Goal: Information Seeking & Learning: Find specific fact

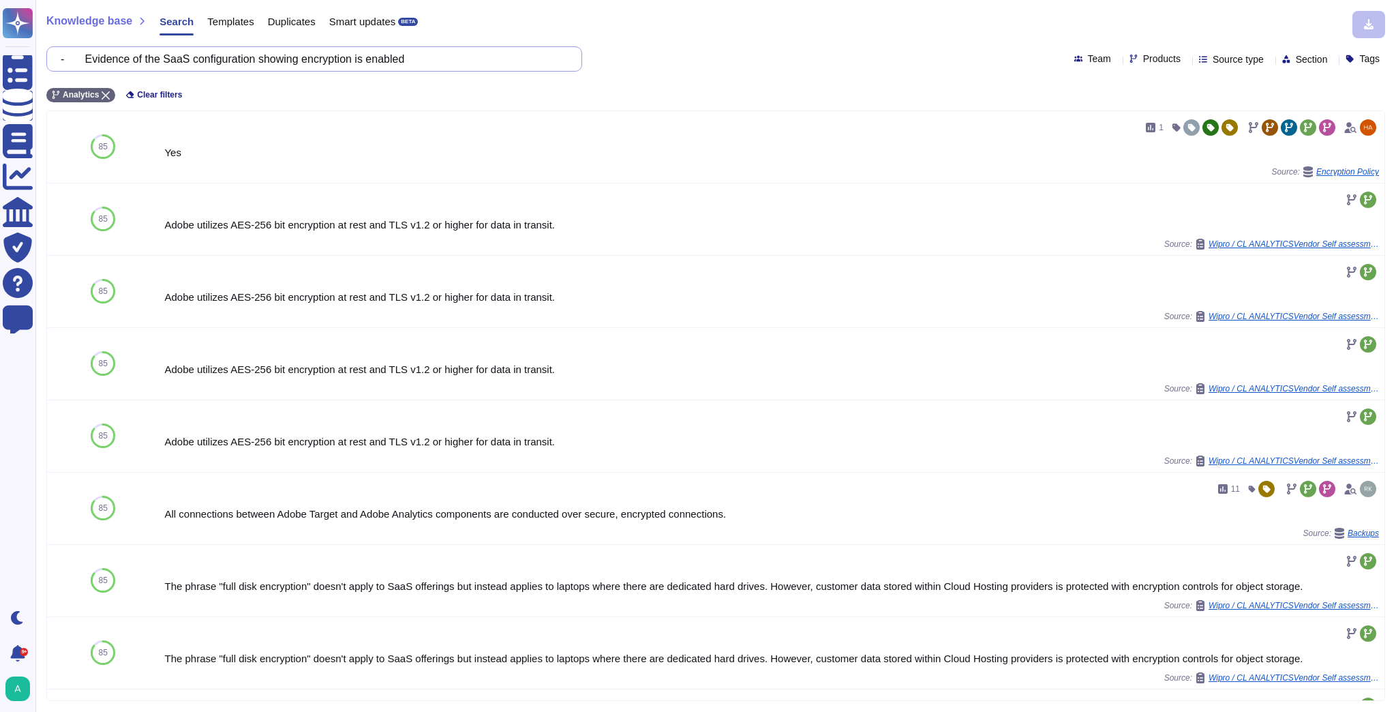
drag, startPoint x: 419, startPoint y: 63, endPoint x: -19, endPoint y: 20, distance: 440.4
click at [0, 20] on html "Questionnaires Knowledge Base Documents Analytics CAIQ / SIG Trust Center Help …" at bounding box center [698, 356] width 1396 height 712
paste input "High Availability: Recovery Time Objective"
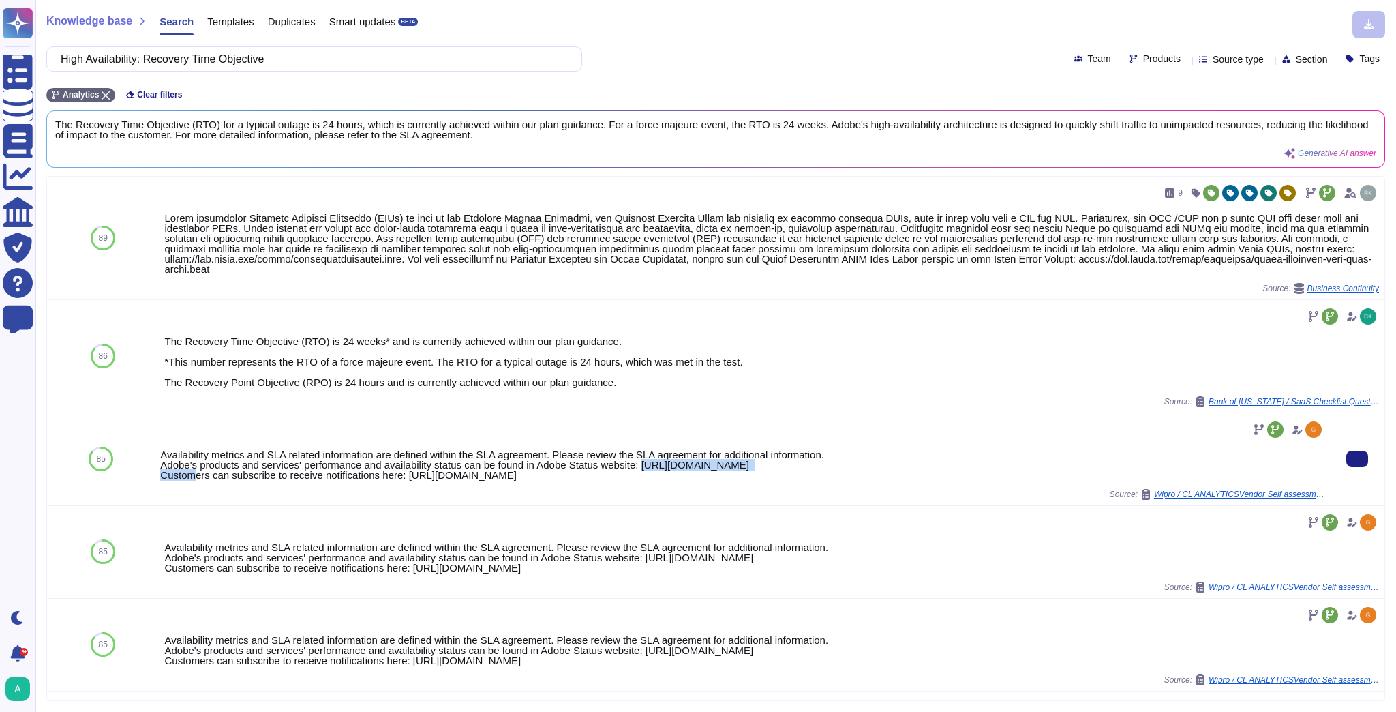
drag, startPoint x: 761, startPoint y: 474, endPoint x: 639, endPoint y: 475, distance: 122.7
click at [639, 475] on div "Availability metrics and SLA related information are defined within the SLA agr…" at bounding box center [742, 464] width 1164 height 31
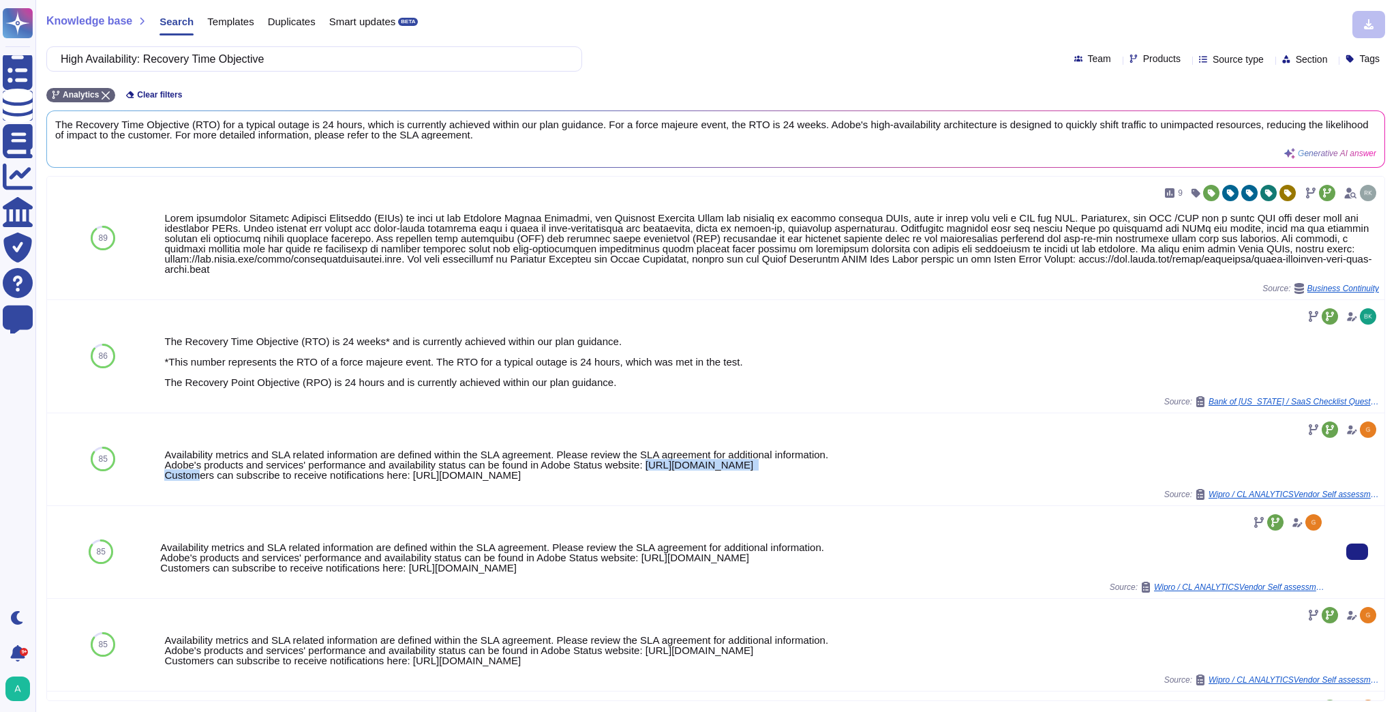
copy div "[URL][DOMAIN_NAME]"
drag, startPoint x: 157, startPoint y: 59, endPoint x: -32, endPoint y: 61, distance: 189.5
click at [0, 61] on html "Questionnaires Knowledge Base Documents Analytics CAIQ / SIG Trust Center Help …" at bounding box center [698, 356] width 1396 height 712
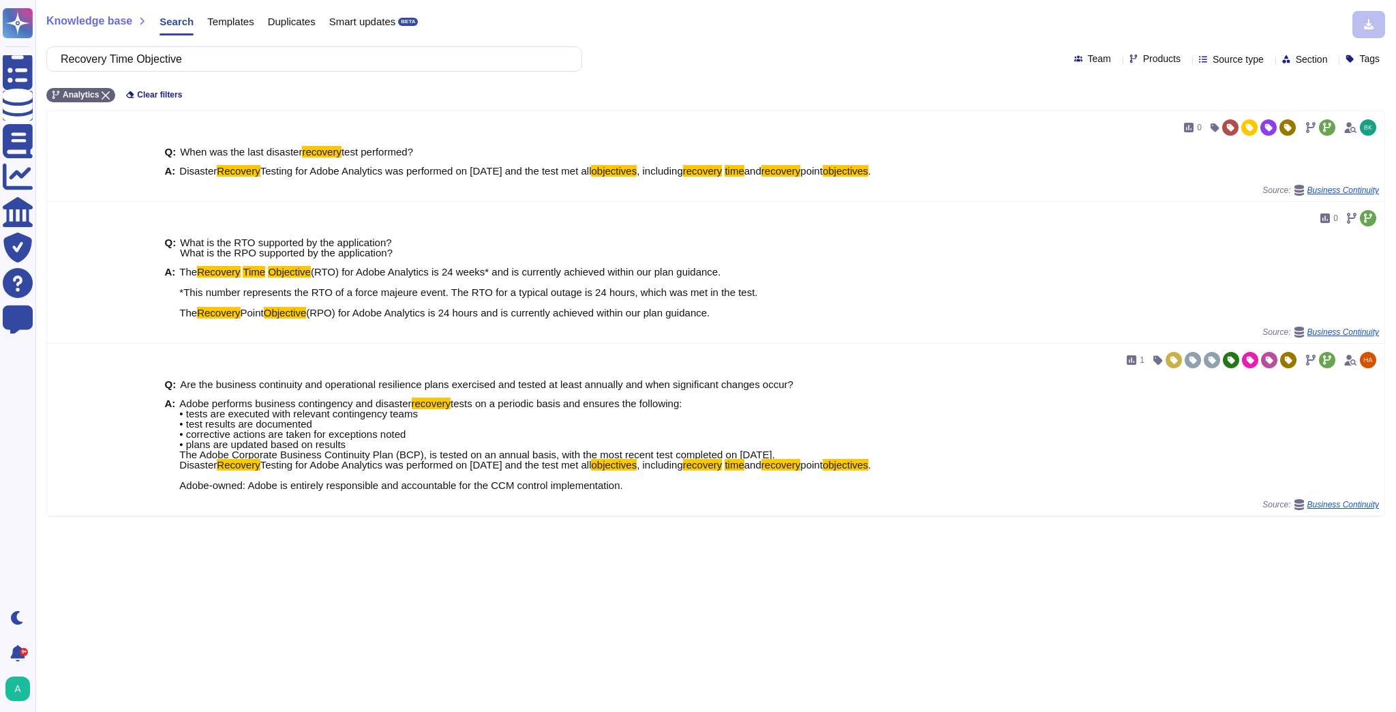
type input "Recovery Time Objective"
click at [209, 57] on input "Recovery Time Objective" at bounding box center [311, 59] width 514 height 24
click at [104, 93] on icon at bounding box center [106, 95] width 8 height 8
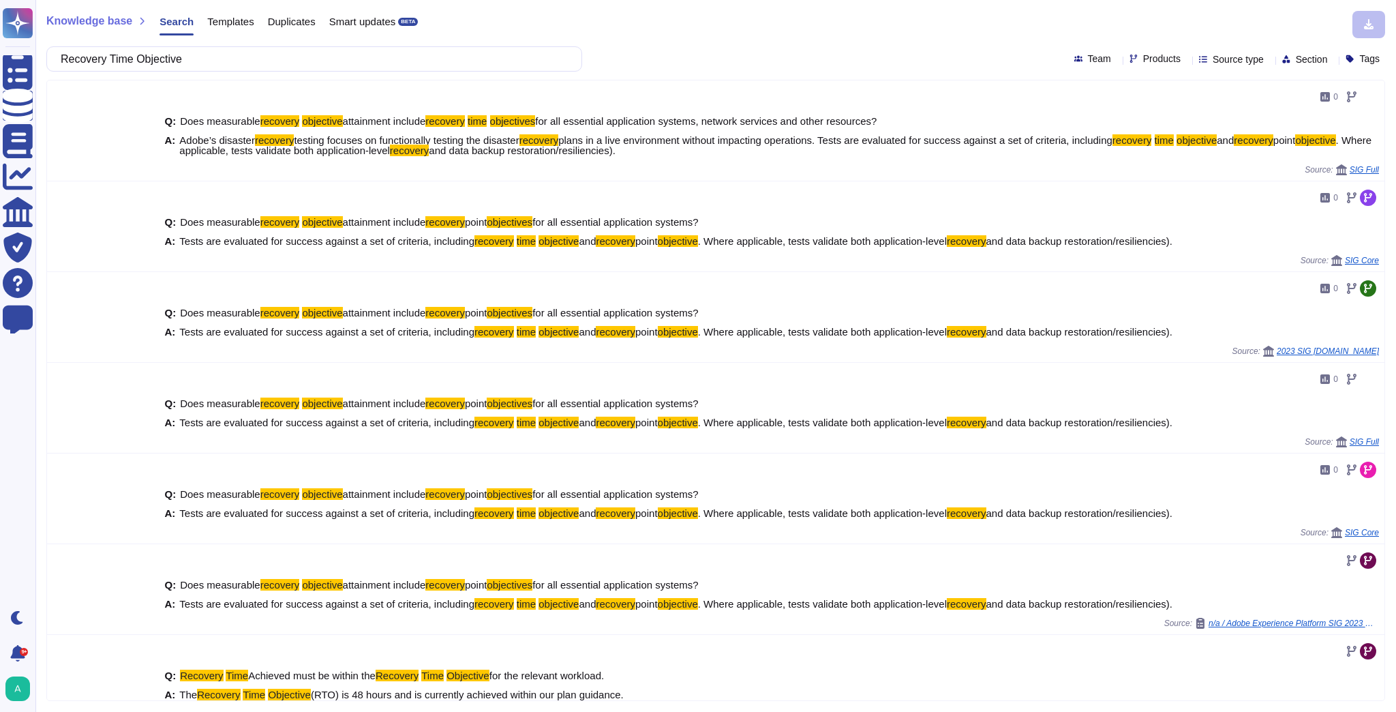
click at [1186, 60] on icon at bounding box center [1186, 60] width 0 height 0
type input "targ"
click at [1195, 127] on div "Target" at bounding box center [1200, 128] width 121 height 12
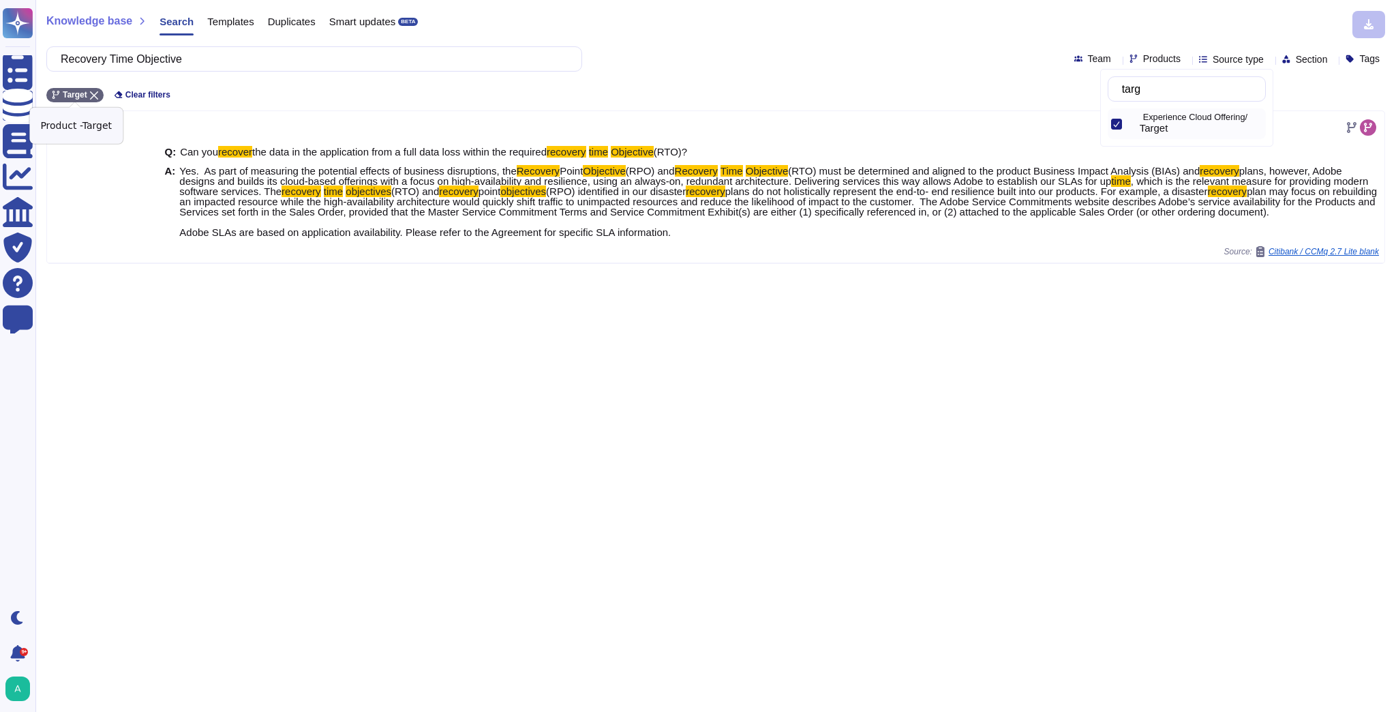
click at [91, 93] on icon at bounding box center [94, 95] width 8 height 8
